Goal: Task Accomplishment & Management: Use online tool/utility

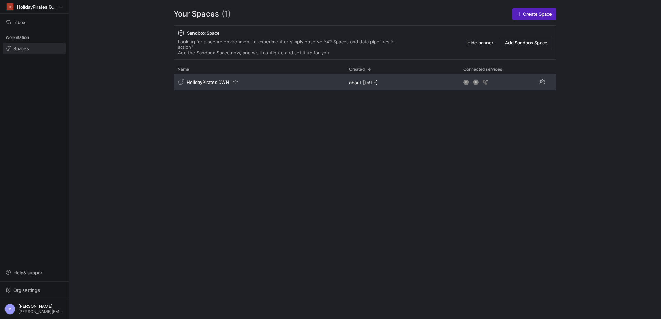
click at [241, 77] on div "HolidayPirates DWH" at bounding box center [258, 82] width 171 height 17
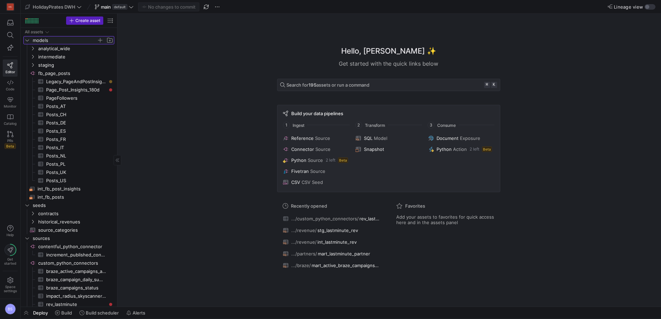
click at [27, 41] on icon "Press SPACE to select this row." at bounding box center [27, 40] width 5 height 4
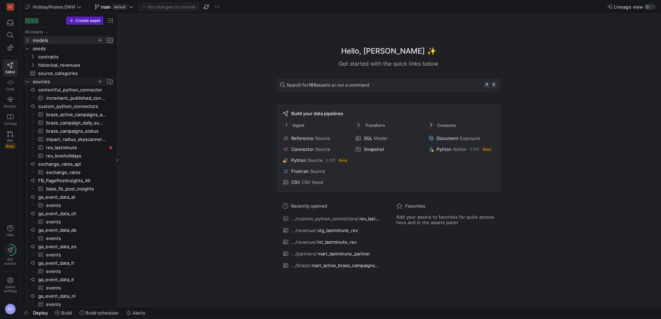
click at [26, 81] on icon "Press SPACE to select this row." at bounding box center [27, 82] width 5 height 4
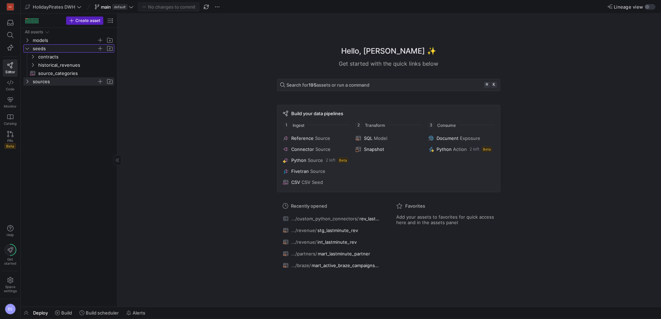
click at [27, 51] on y42-icon "Press SPACE to select this row." at bounding box center [27, 49] width 6 height 6
click at [651, 7] on div "button" at bounding box center [649, 7] width 11 height 6
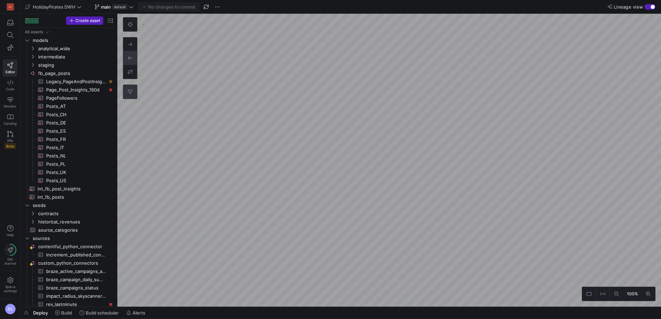
click at [130, 93] on icon at bounding box center [130, 92] width 5 height 4
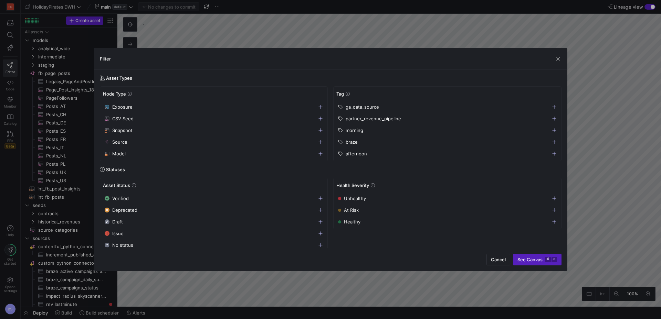
click at [554, 141] on icon "button" at bounding box center [554, 142] width 4 height 4
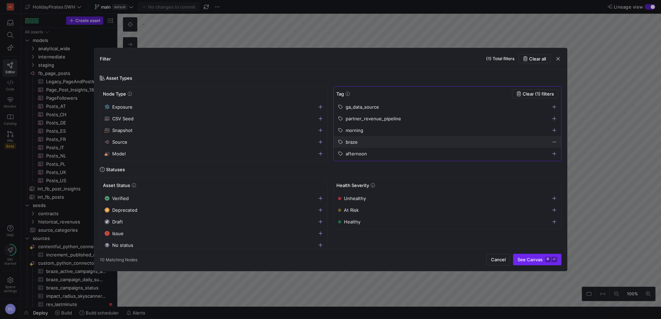
click at [541, 259] on span "See Canvas ⌘ ⏎" at bounding box center [537, 260] width 40 height 6
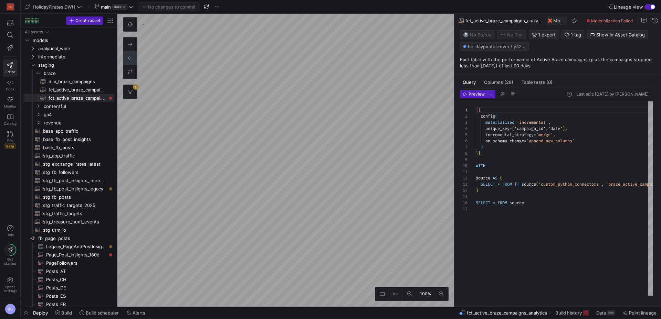
scroll to position [62, 0]
click at [570, 313] on span "Build history" at bounding box center [568, 313] width 27 height 6
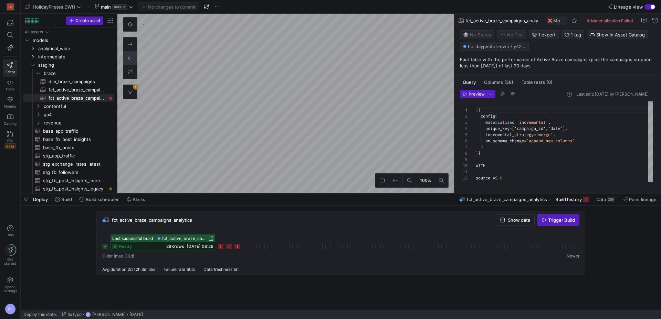
click at [236, 249] on icon at bounding box center [237, 247] width 6 height 6
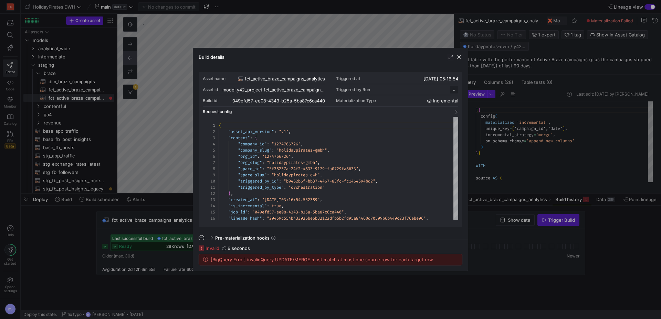
scroll to position [62, 0]
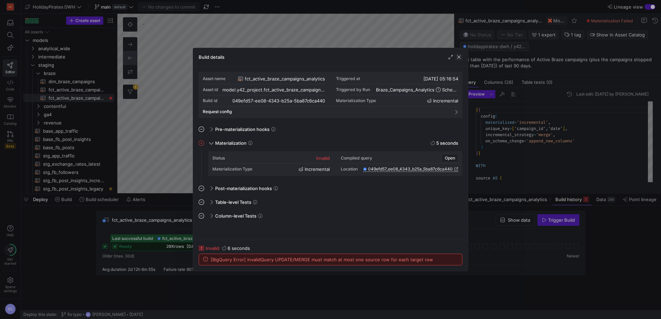
click at [457, 55] on span "button" at bounding box center [458, 57] width 7 height 7
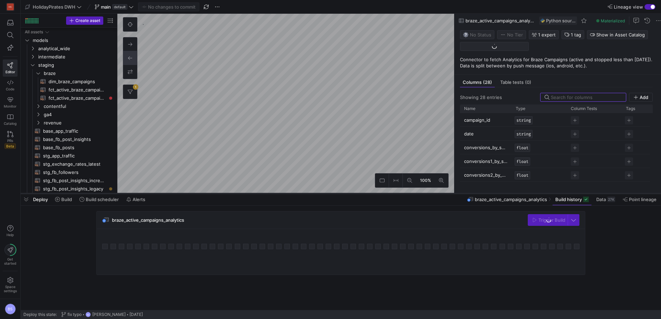
scroll to position [247, 0]
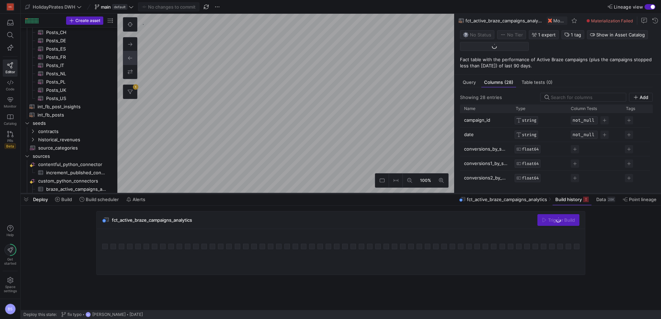
scroll to position [66, 0]
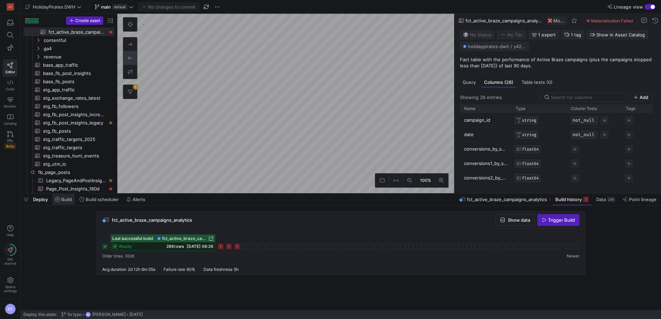
click at [67, 201] on span "Build" at bounding box center [66, 200] width 11 height 6
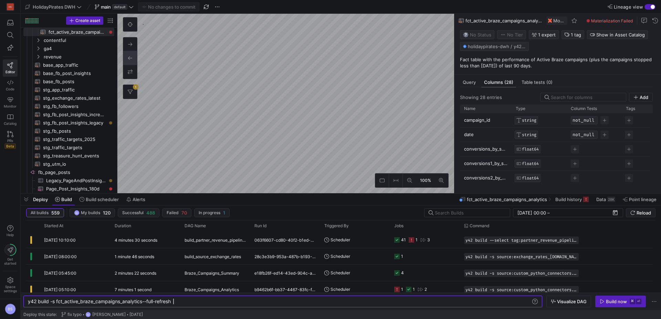
scroll to position [0, 145]
type textarea "y42 build -s fct_active_braze_campaigns_analytics --full-refresh"
click at [613, 299] on div "Build now" at bounding box center [616, 302] width 21 height 6
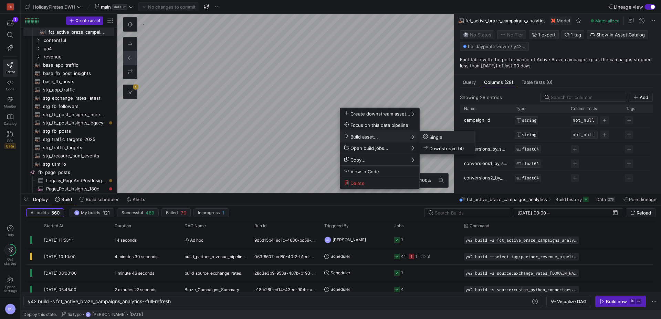
click at [427, 137] on icon at bounding box center [425, 136] width 5 height 5
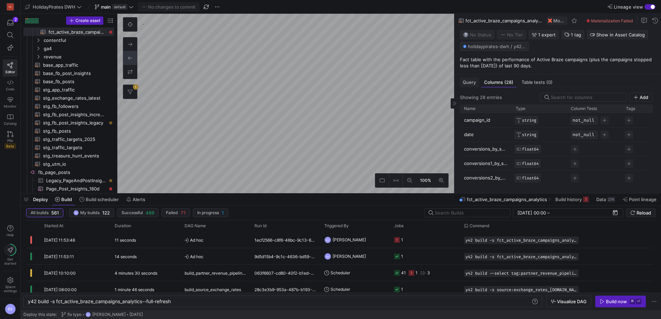
click at [466, 82] on div "Query" at bounding box center [469, 82] width 19 height 10
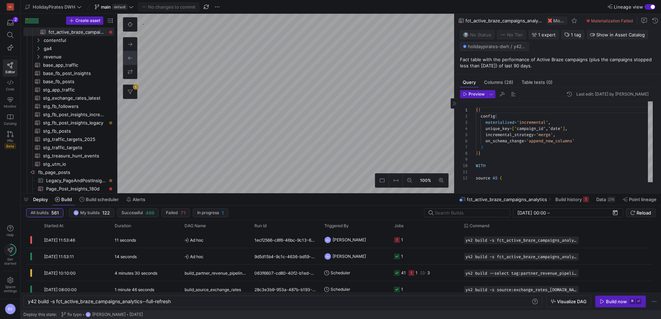
scroll to position [62, 0]
click at [562, 131] on span "'campaign_id','date'" at bounding box center [538, 129] width 48 height 6
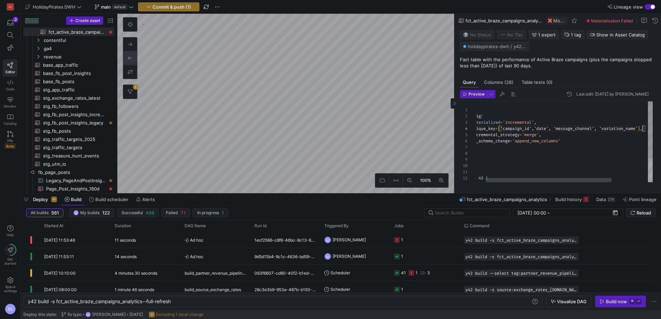
scroll to position [19, 183]
click at [610, 202] on div "27K" at bounding box center [611, 200] width 8 height 6
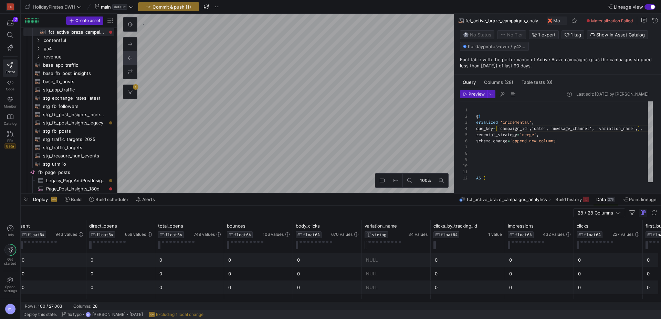
scroll to position [0, 286]
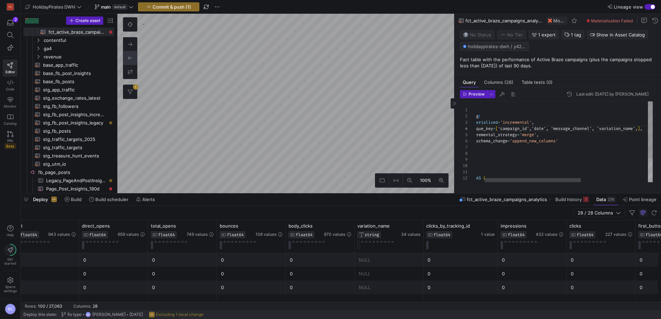
click at [627, 131] on div "{ { config ( materialized = 'incremental' , unique_key = [ 'campaign_id','date'…" at bounding box center [617, 159] width 317 height 115
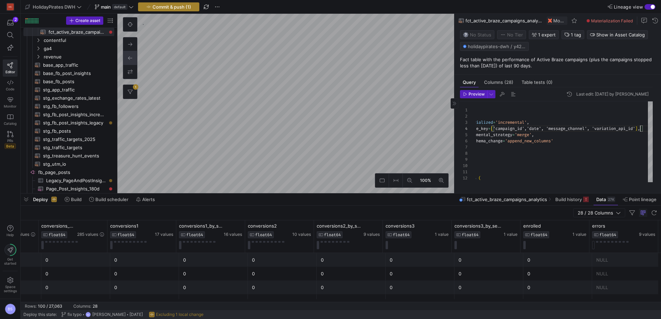
type textarea "{{ config( materialized='incremental', unique_key=['campaign_id','date', 'messa…"
click at [186, 6] on span "Commit & push (1)" at bounding box center [171, 7] width 39 height 6
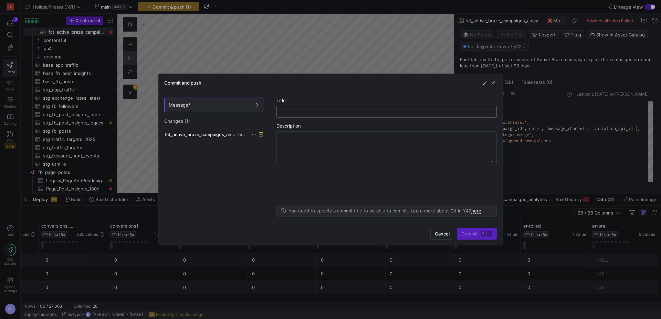
click at [308, 113] on input "text" at bounding box center [386, 112] width 209 height 6
type input "update unique keys"
drag, startPoint x: 473, startPoint y: 236, endPoint x: 487, endPoint y: 65, distance: 171.3
click at [487, 65] on div "Commit and push Message* Changes (1) fct_active_braze_campaigns_analytics.sql b…" at bounding box center [330, 159] width 661 height 319
click at [494, 82] on span "button" at bounding box center [493, 83] width 7 height 7
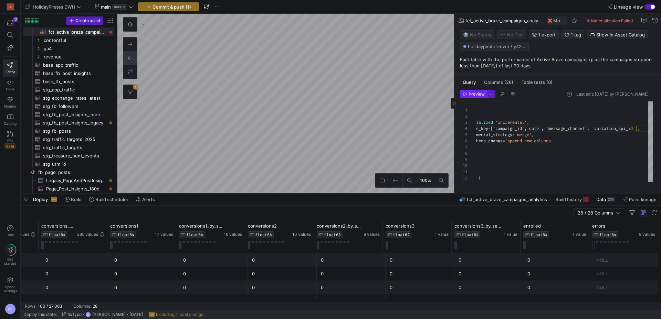
type textarea "{{ config( materialized='incremental', unique_key=['campaign_id','date'], incre…"
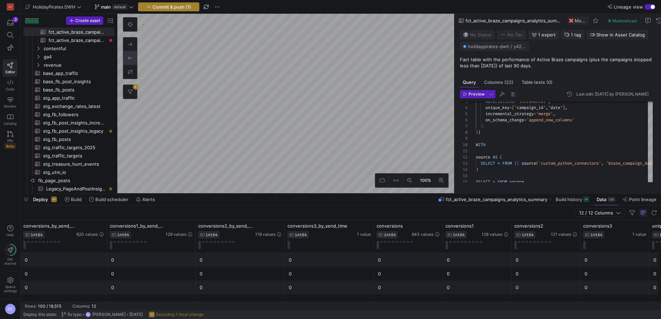
click at [172, 9] on span "Commit & push (1)" at bounding box center [171, 7] width 39 height 6
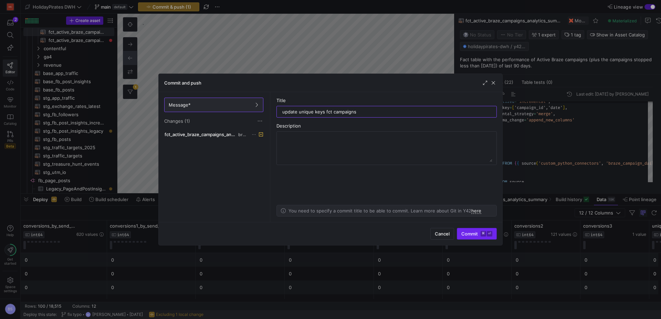
type input "update unique keys fct campaigns"
click at [469, 229] on span "submit" at bounding box center [476, 234] width 39 height 11
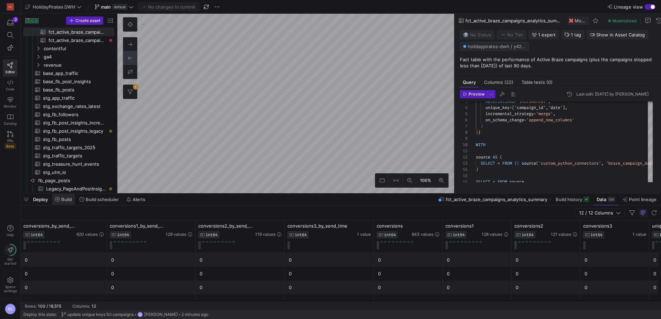
click at [66, 203] on span at bounding box center [63, 199] width 22 height 11
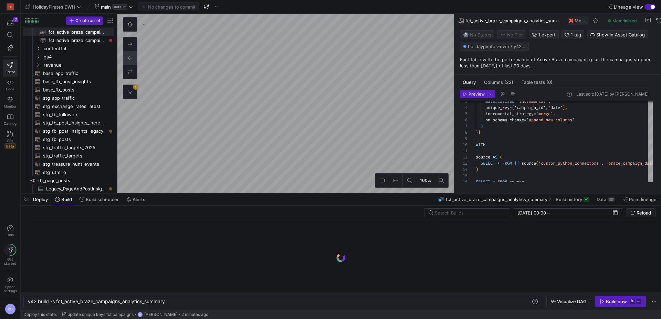
scroll to position [0, 138]
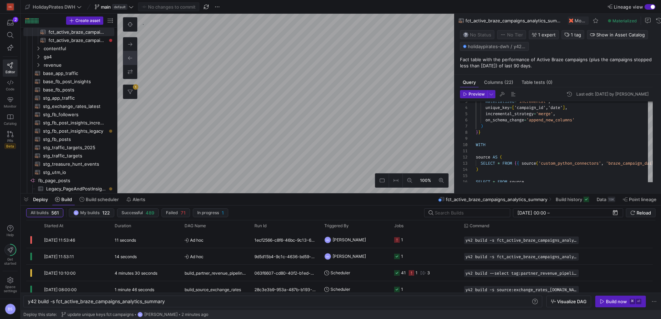
type textarea "{{ config( materialized='incremental', unique_key=['campaign_id','date', 'messa…"
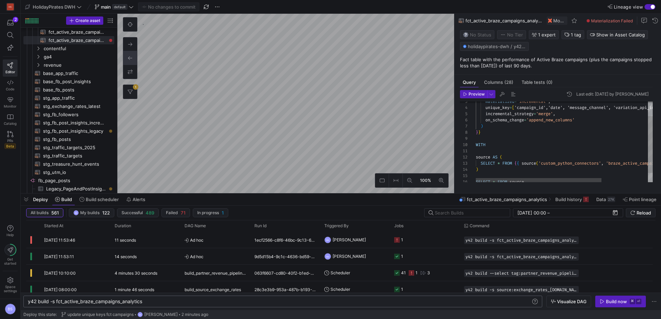
click at [148, 300] on div "y42 build -s fct_active_braze_campaigns_analytics" at bounding box center [279, 302] width 503 height 6
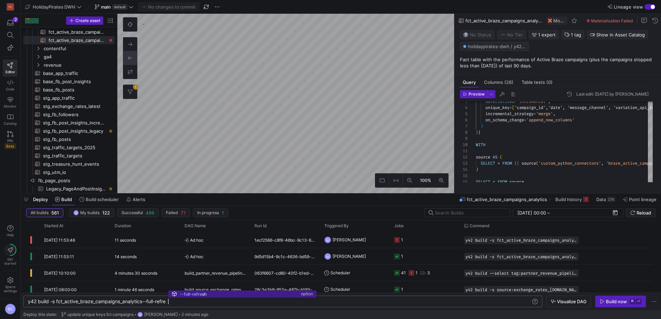
scroll to position [0, 145]
type textarea "y42 build -s fct_active_braze_campaigns_analytics --full-refresh"
click at [615, 299] on div "Build now" at bounding box center [616, 302] width 21 height 6
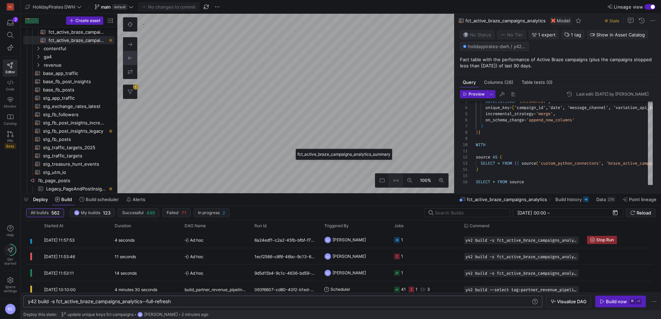
type textarea "{{ config( materialized='incremental', unique_key=['campaign_id','date'], incre…"
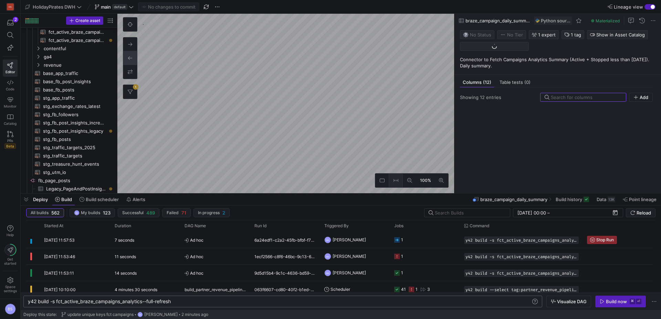
scroll to position [256, 0]
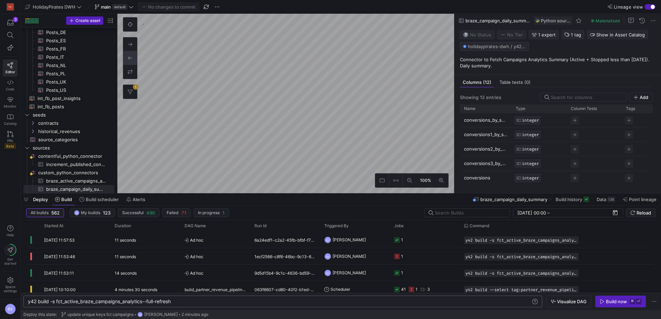
click at [206, 303] on div "y42 build -s fct_active_braze_campaigns_analytics --full-refresh" at bounding box center [279, 302] width 503 height 6
type textarea "y42 build -s fct_active_braze_campaigns_analytics"
click at [620, 304] on div "Build now" at bounding box center [616, 302] width 21 height 6
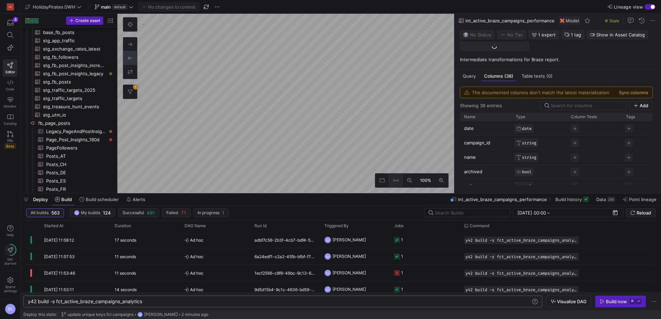
scroll to position [41, 0]
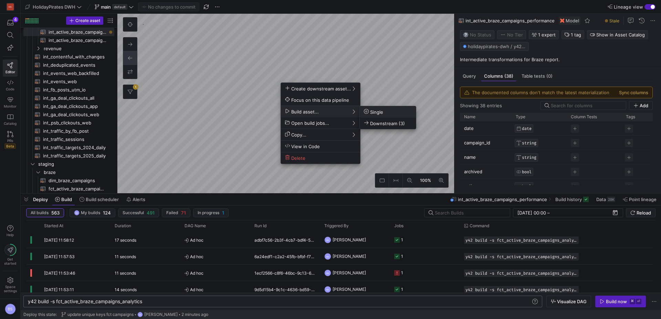
click at [367, 111] on icon at bounding box center [366, 111] width 5 height 5
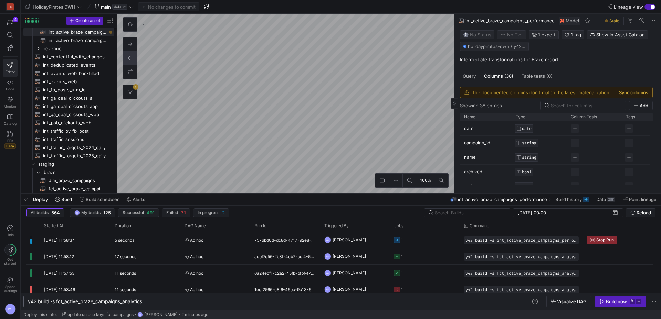
click at [634, 93] on button "Sync columns" at bounding box center [633, 93] width 29 height 6
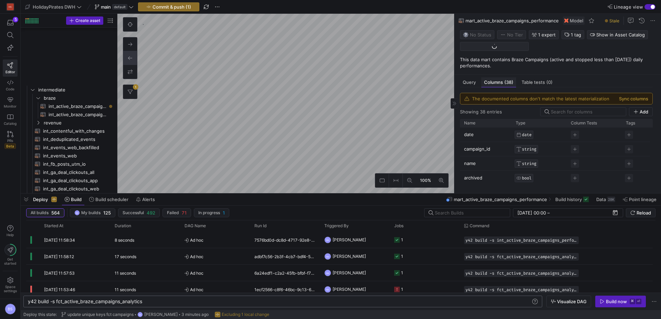
scroll to position [33, 0]
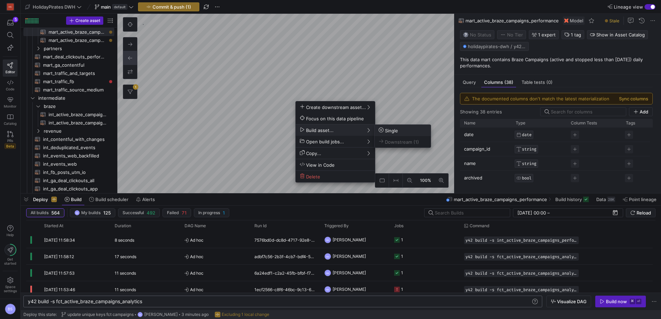
click at [401, 129] on span "Single" at bounding box center [403, 131] width 48 height 6
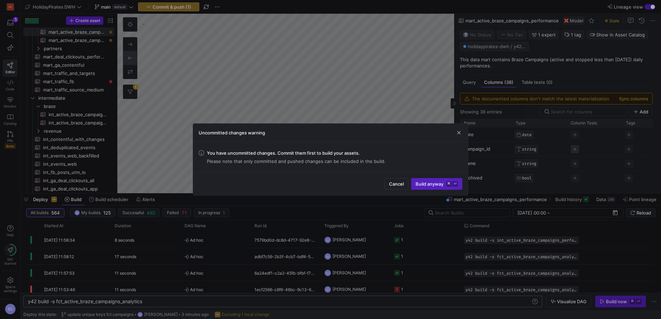
drag, startPoint x: 442, startPoint y: 186, endPoint x: 572, endPoint y: 149, distance: 134.8
click at [447, 183] on span "Build anyway ⌘ ⏎" at bounding box center [436, 184] width 42 height 6
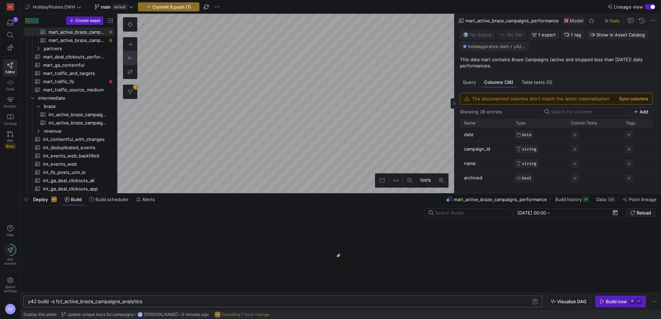
click at [629, 99] on button "Sync columns" at bounding box center [633, 99] width 29 height 6
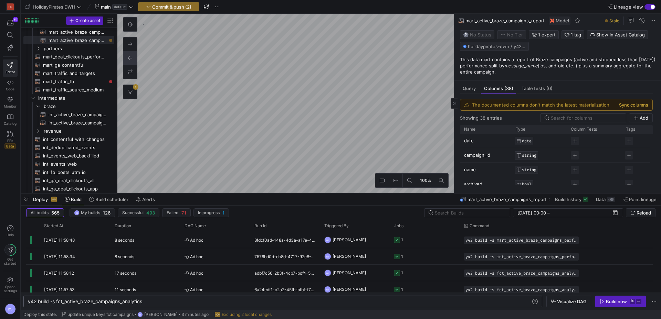
click at [633, 104] on button "Sync columns" at bounding box center [633, 105] width 29 height 6
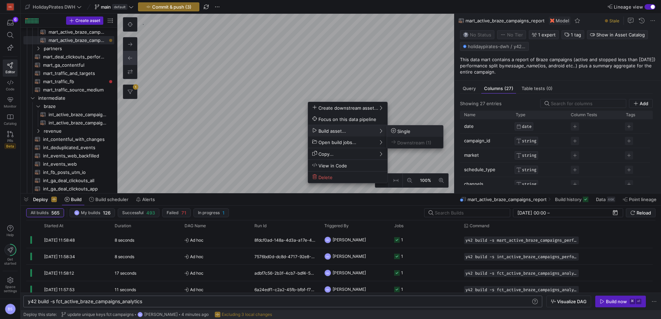
click at [400, 131] on span "Single" at bounding box center [400, 131] width 19 height 6
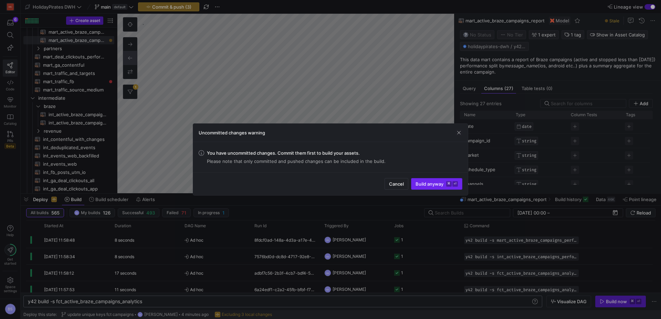
click at [437, 184] on span "Build anyway ⌘ ⏎" at bounding box center [436, 184] width 42 height 6
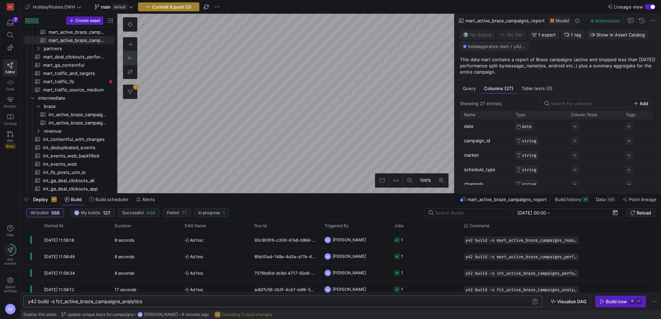
click at [176, 7] on span "Commit & push (3)" at bounding box center [171, 7] width 39 height 6
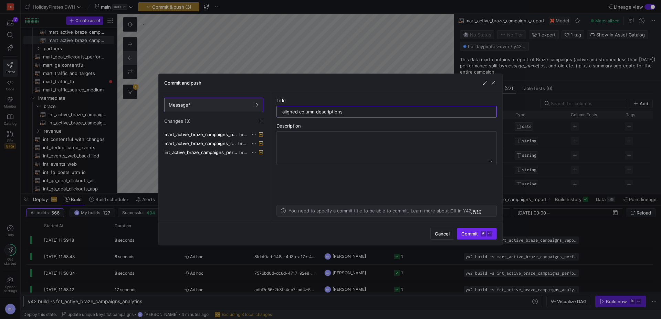
type input "aligned column descriptions"
click at [472, 233] on span "Commit ⌘ ⏎" at bounding box center [476, 234] width 31 height 6
